Goal: Find contact information: Obtain details needed to contact an individual or organization

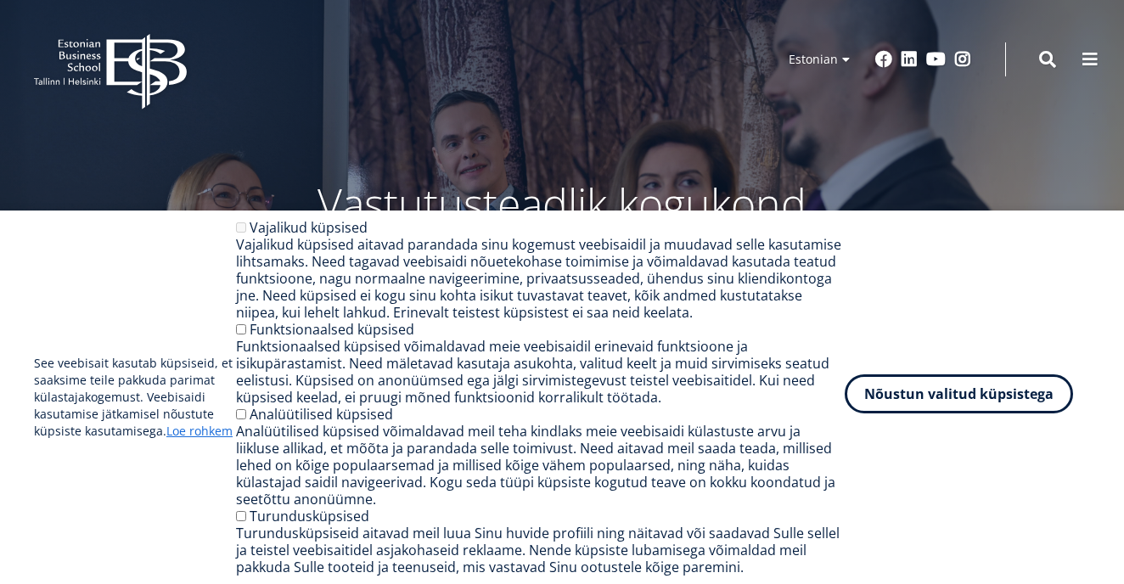
click at [930, 404] on button "Nõustun valitud küpsistega" at bounding box center [959, 393] width 228 height 39
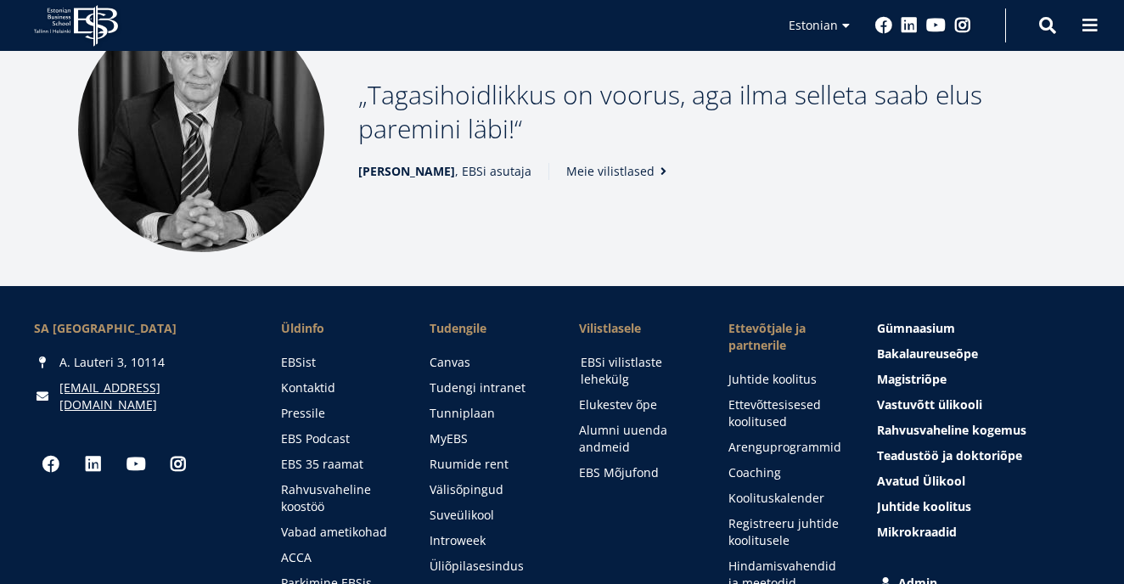
scroll to position [2034, 0]
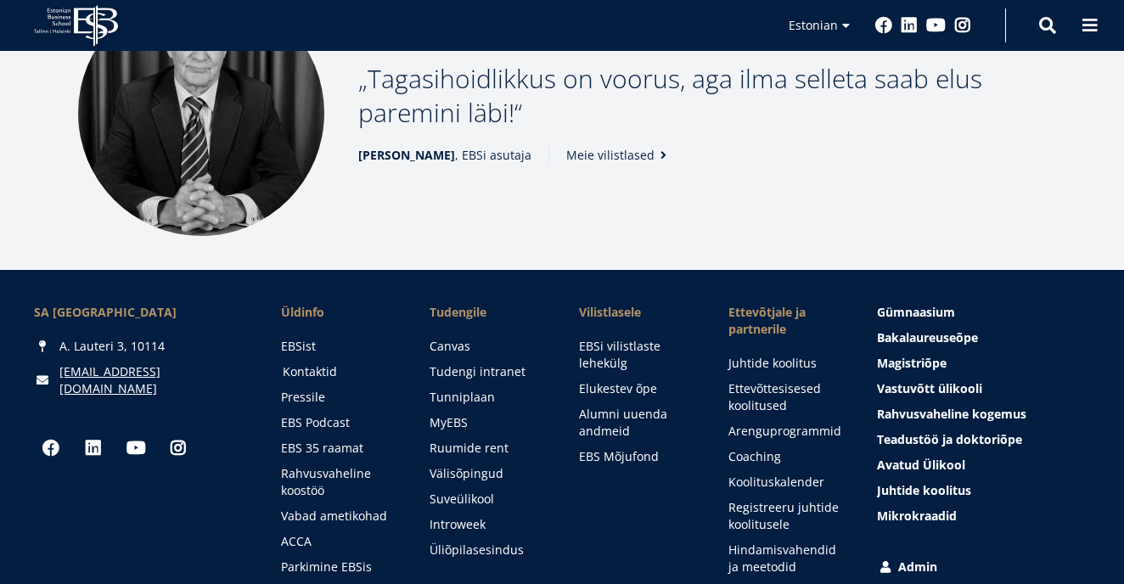
click at [306, 374] on link "Kontaktid" at bounding box center [340, 371] width 115 height 17
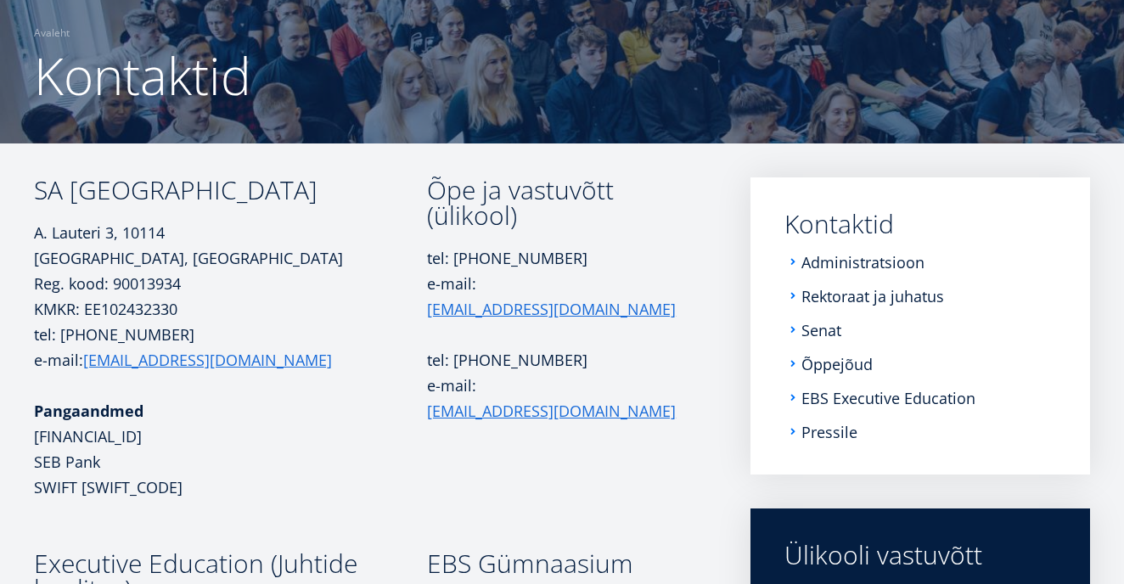
scroll to position [124, 0]
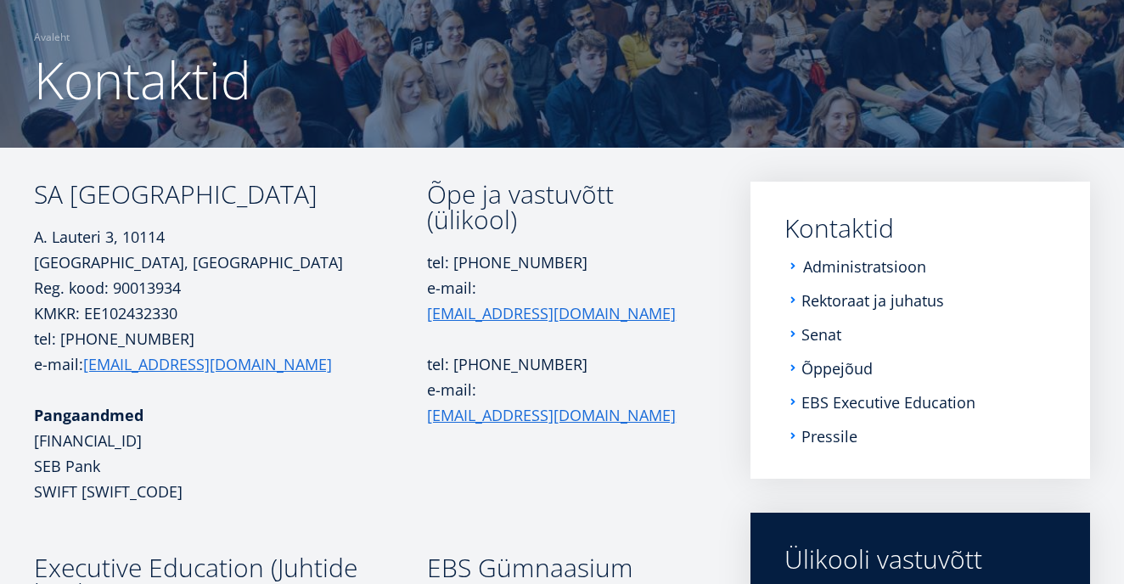
click at [843, 264] on link "Administratsioon" at bounding box center [864, 266] width 123 height 17
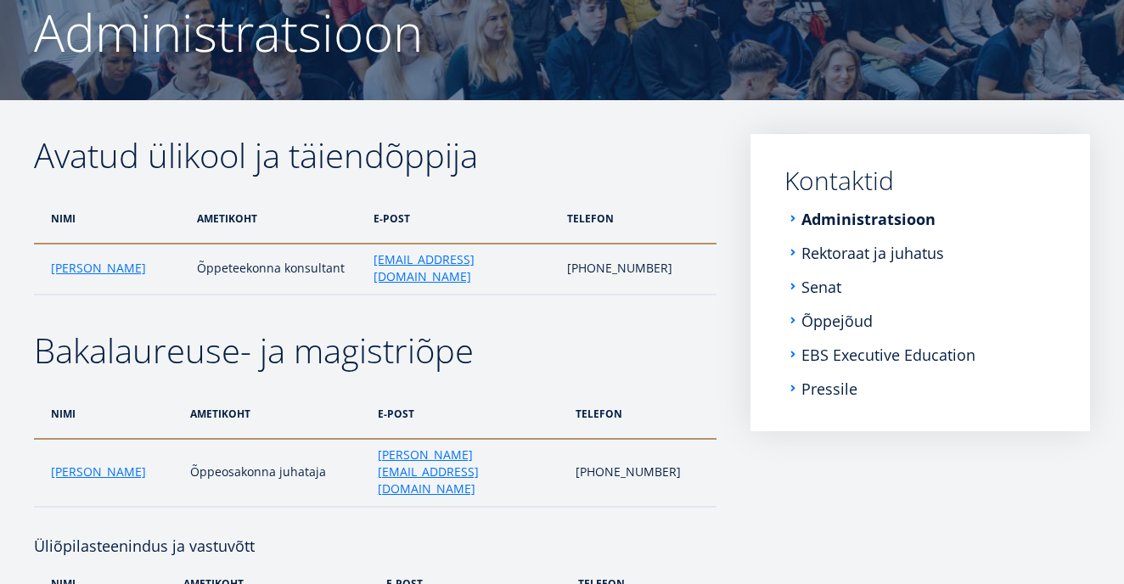
scroll to position [171, 0]
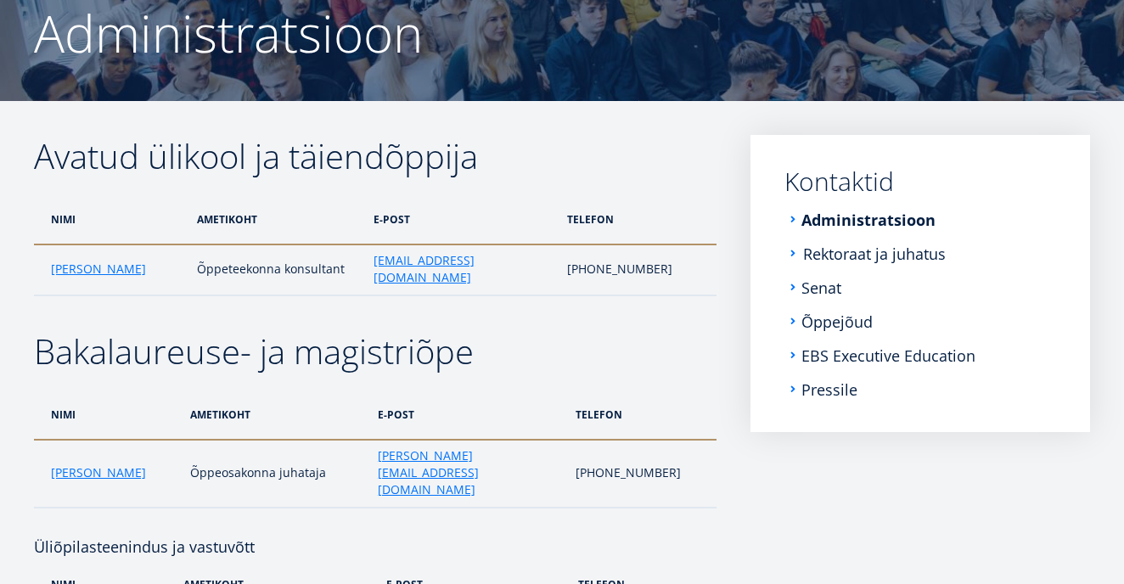
click at [873, 255] on link "Rektoraat ja juhatus" at bounding box center [874, 253] width 143 height 17
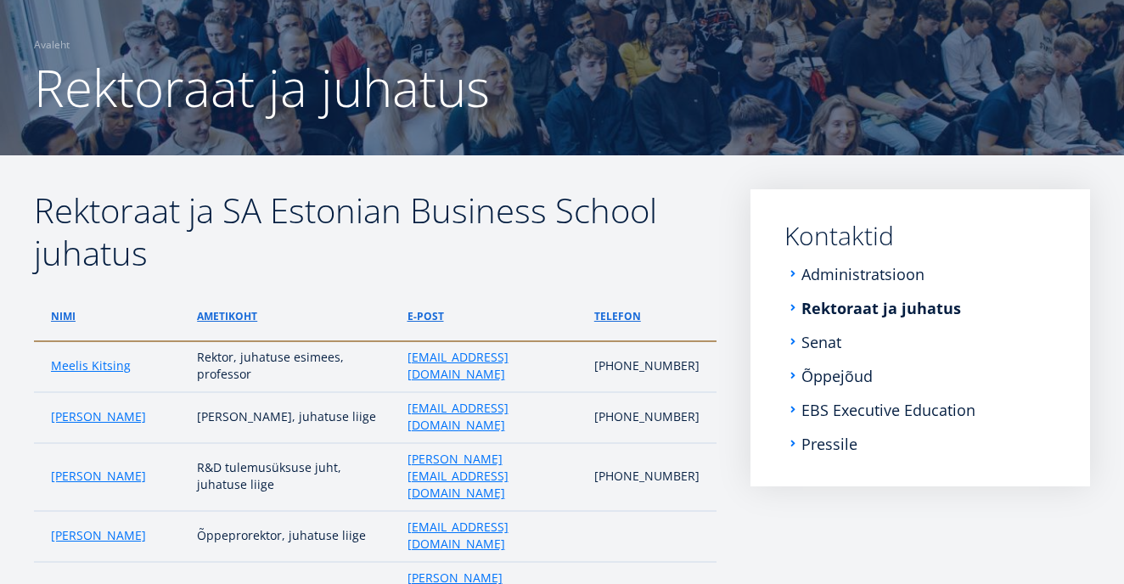
scroll to position [115, 0]
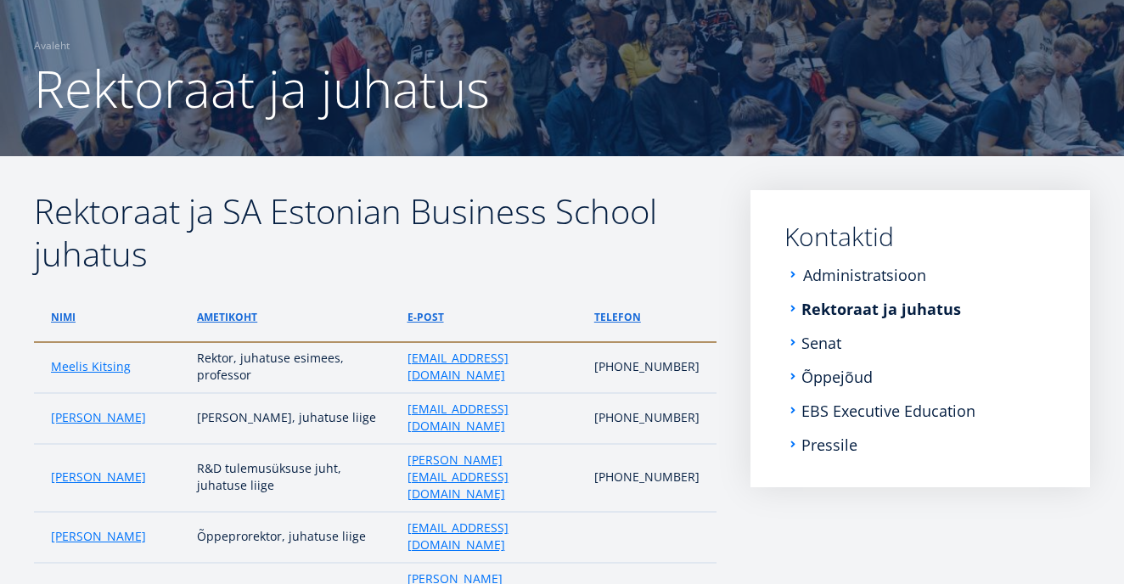
click at [855, 274] on link "Administratsioon" at bounding box center [864, 275] width 123 height 17
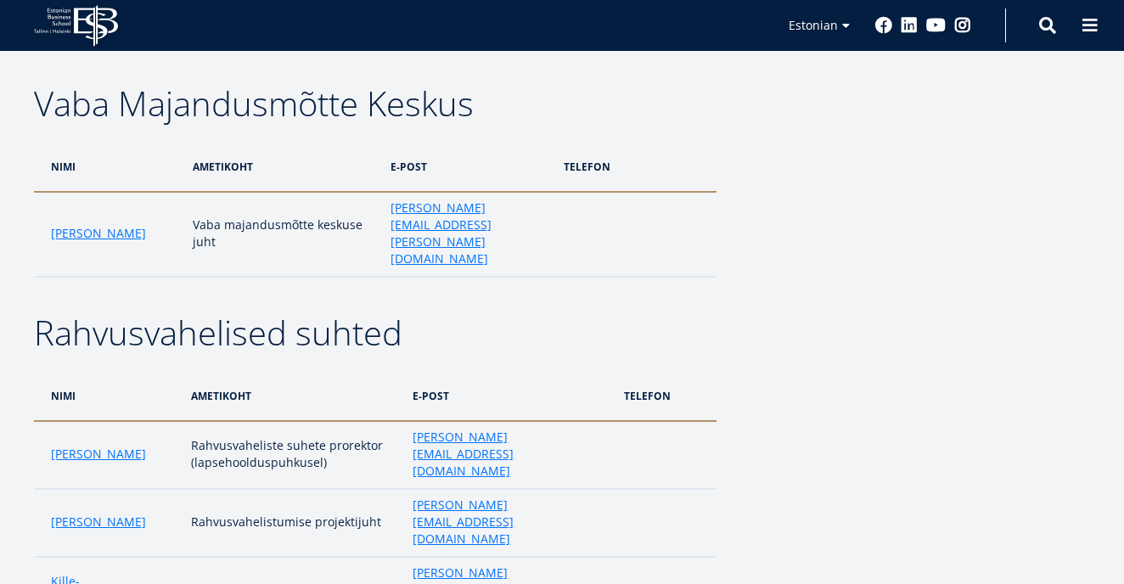
scroll to position [2279, 0]
